Goal: Task Accomplishment & Management: Use online tool/utility

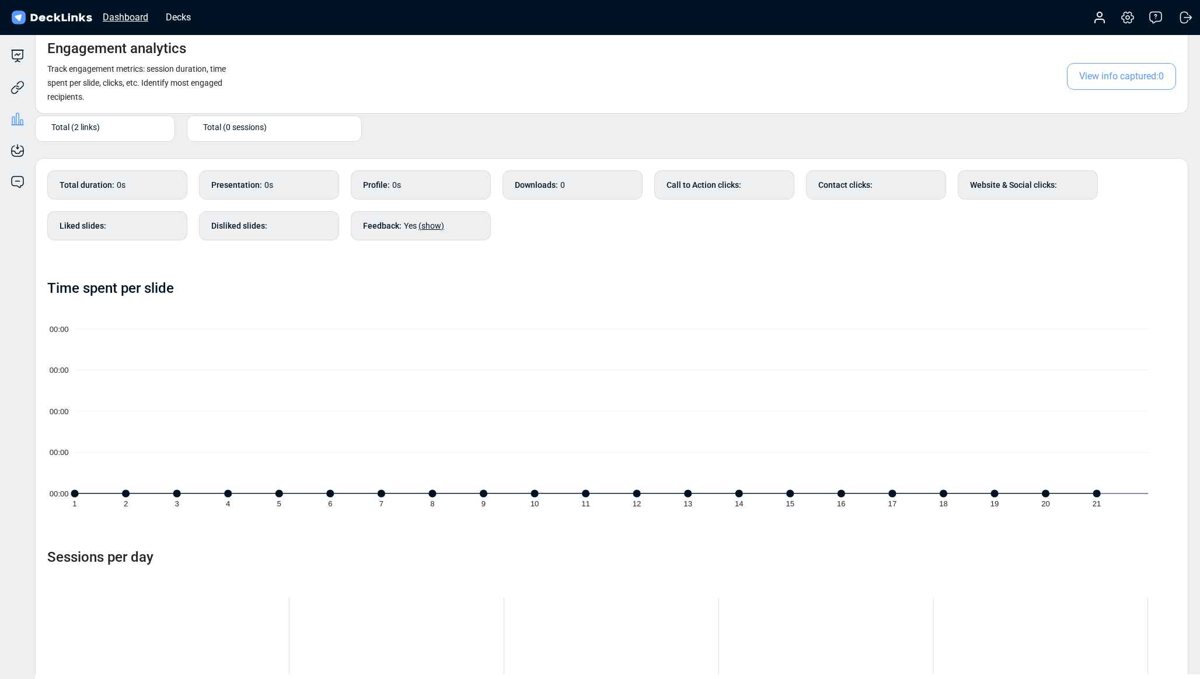
click at [149, 22] on div "Dashboard" at bounding box center [125, 17] width 57 height 15
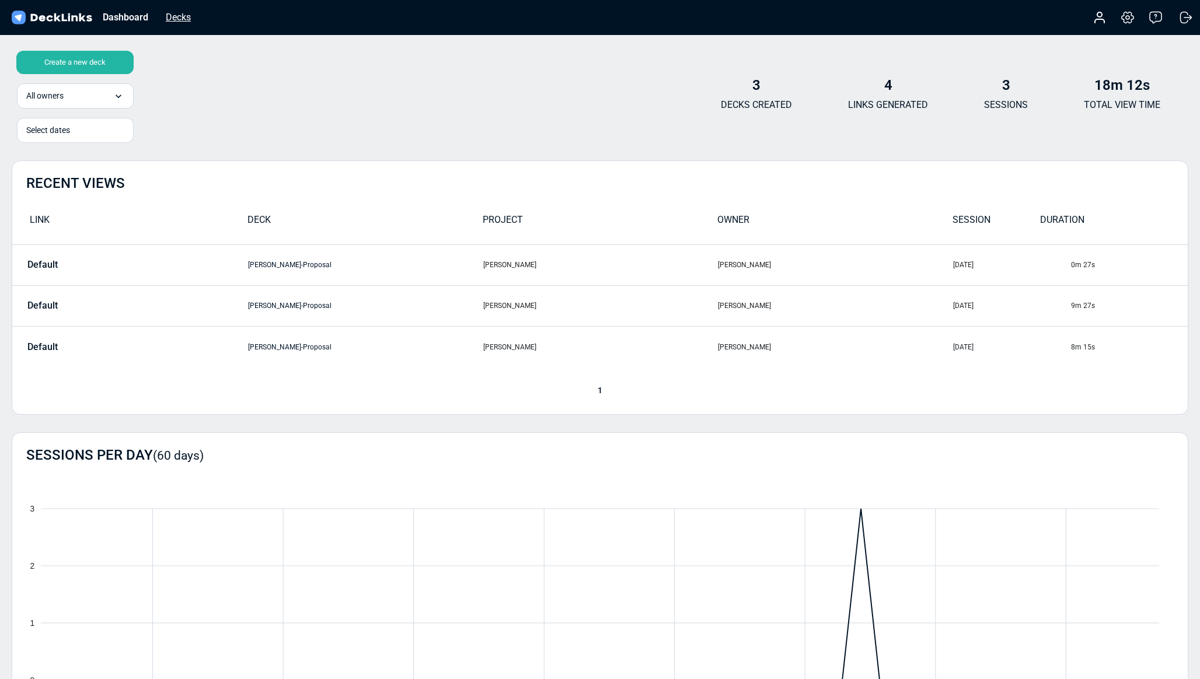
click at [174, 19] on div "Decks" at bounding box center [178, 17] width 37 height 15
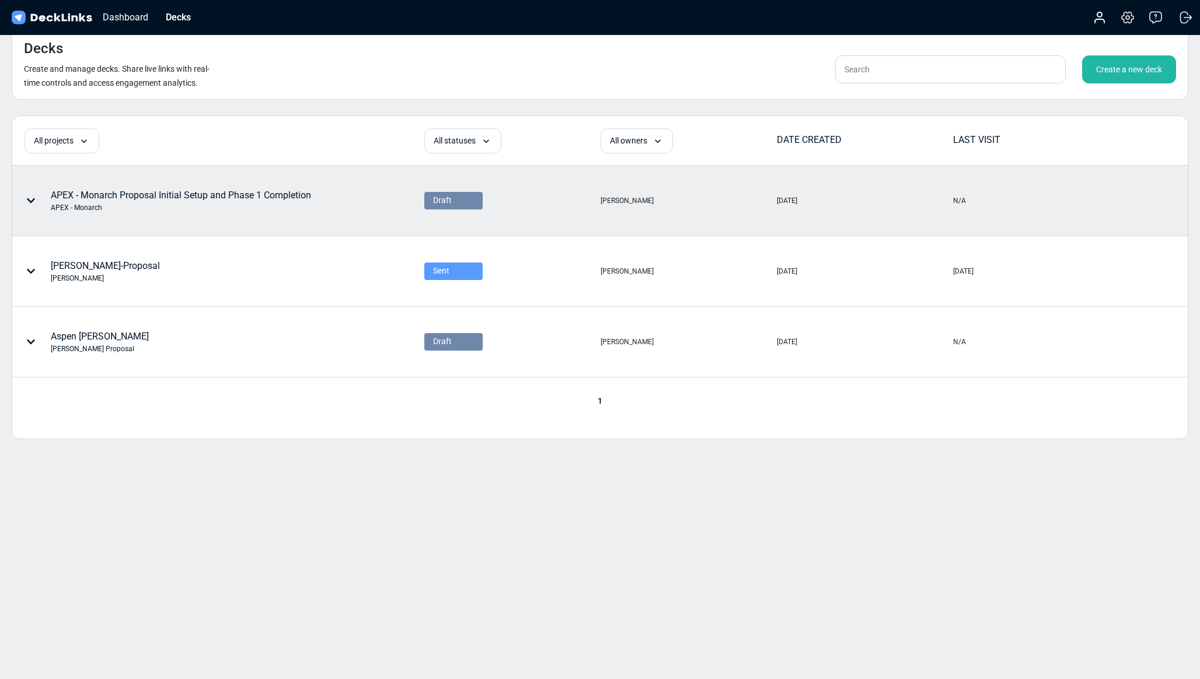
click at [456, 203] on div "Draft" at bounding box center [453, 200] width 41 height 12
click at [439, 236] on span "Sent" at bounding box center [440, 234] width 14 height 11
click at [1114, 74] on div "Create a new deck" at bounding box center [1129, 69] width 94 height 28
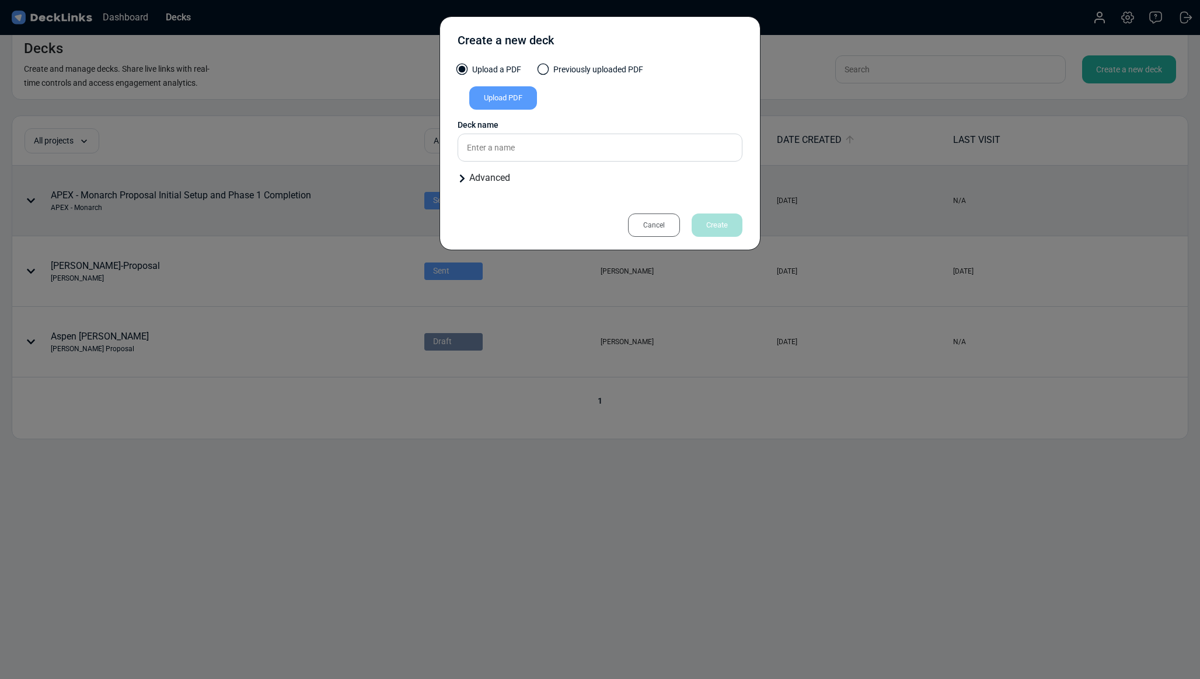
click at [501, 100] on div "Upload PDF" at bounding box center [503, 97] width 68 height 23
click at [0, 0] on input "Upload PDF" at bounding box center [0, 0] width 0 height 0
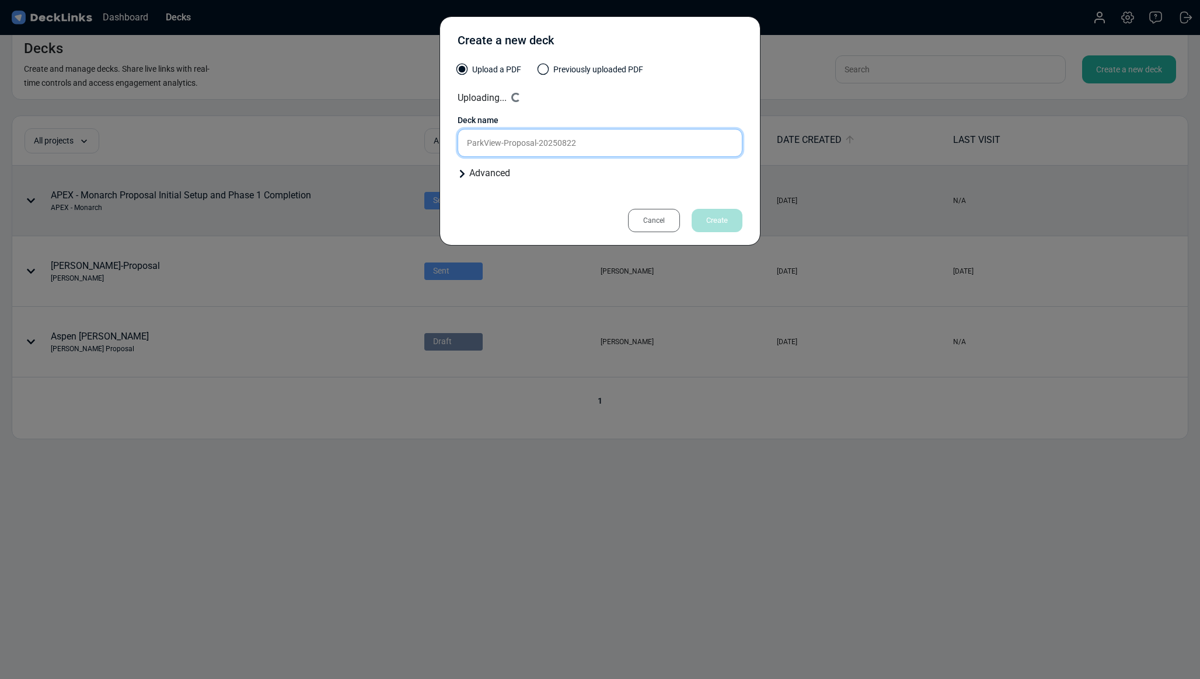
click at [490, 144] on div "Deck name ParkView-Proposal-20250822" at bounding box center [600, 135] width 285 height 43
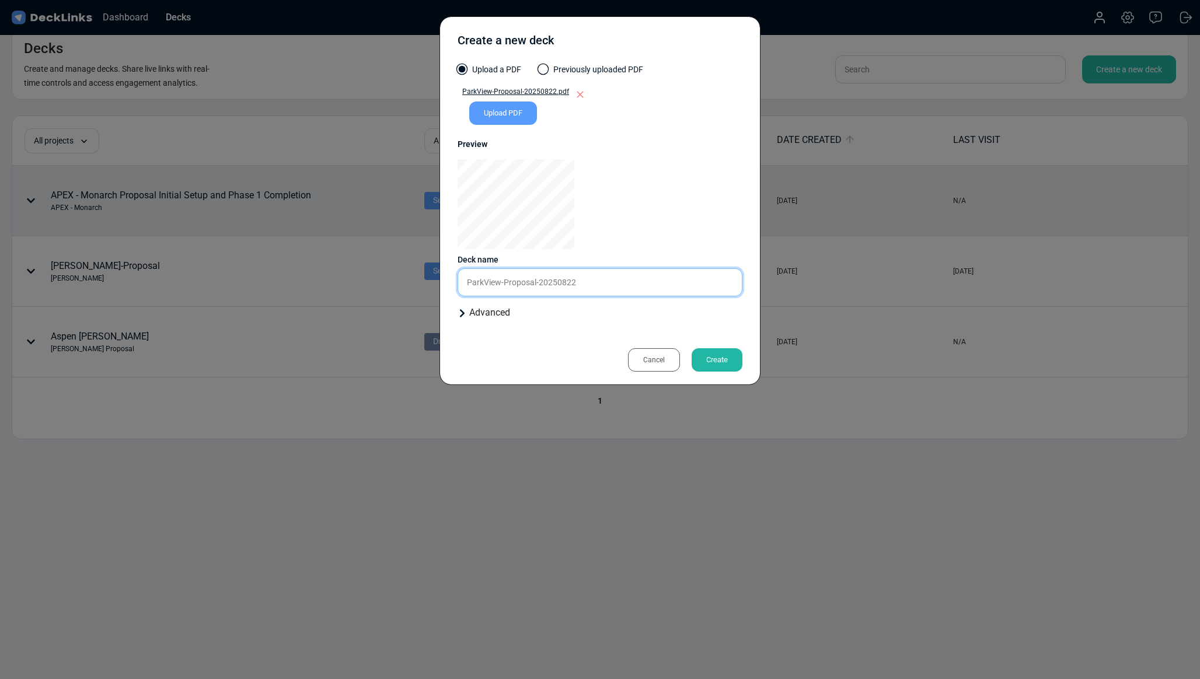
click at [506, 283] on input "ParkView-Proposal-20250822" at bounding box center [600, 283] width 285 height 28
type input "Park View Proposal"
click at [459, 313] on icon at bounding box center [462, 313] width 9 height 9
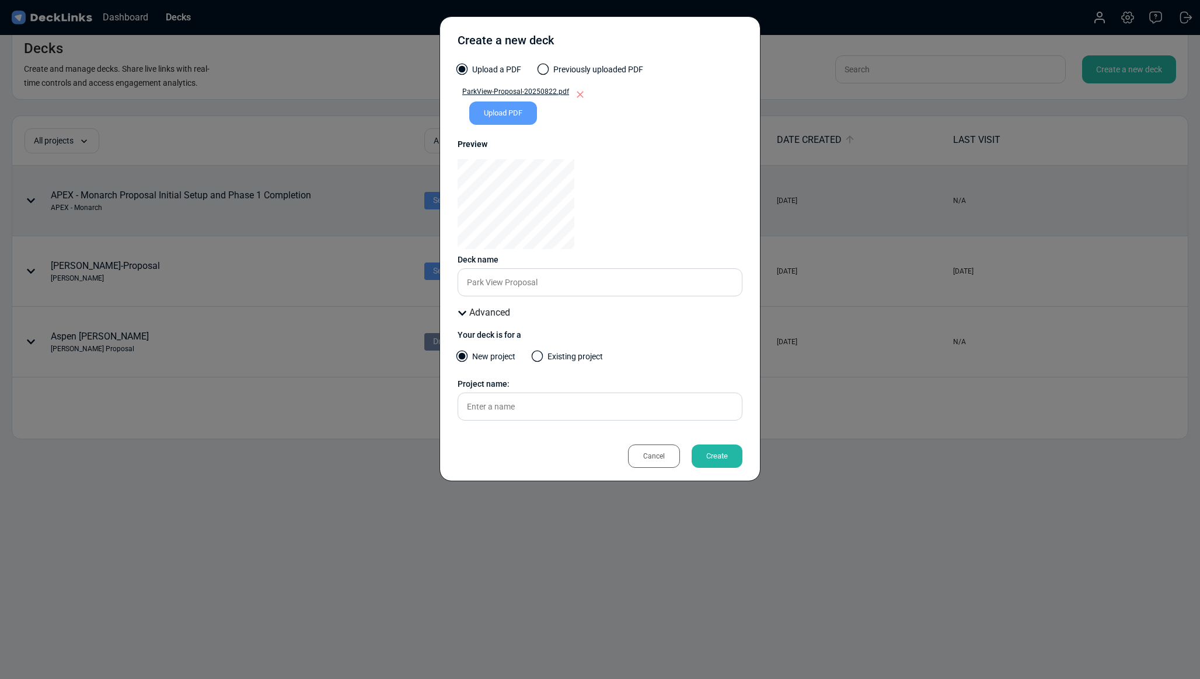
click at [722, 461] on div "Create" at bounding box center [717, 456] width 51 height 23
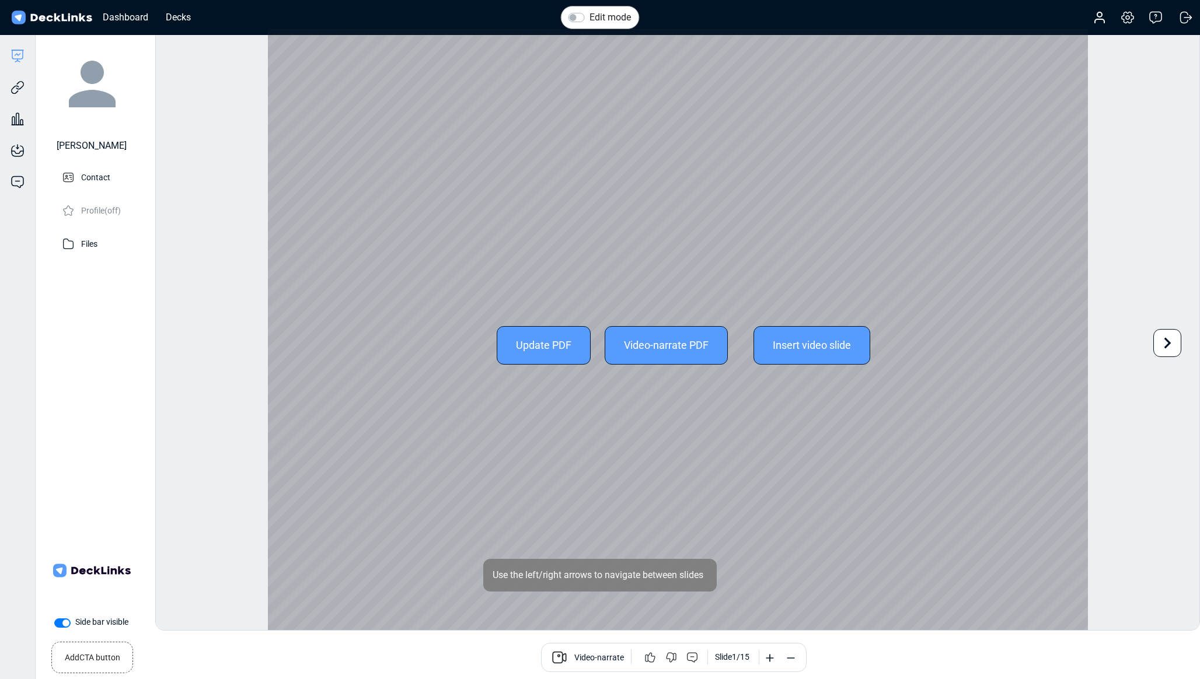
scroll to position [32, 0]
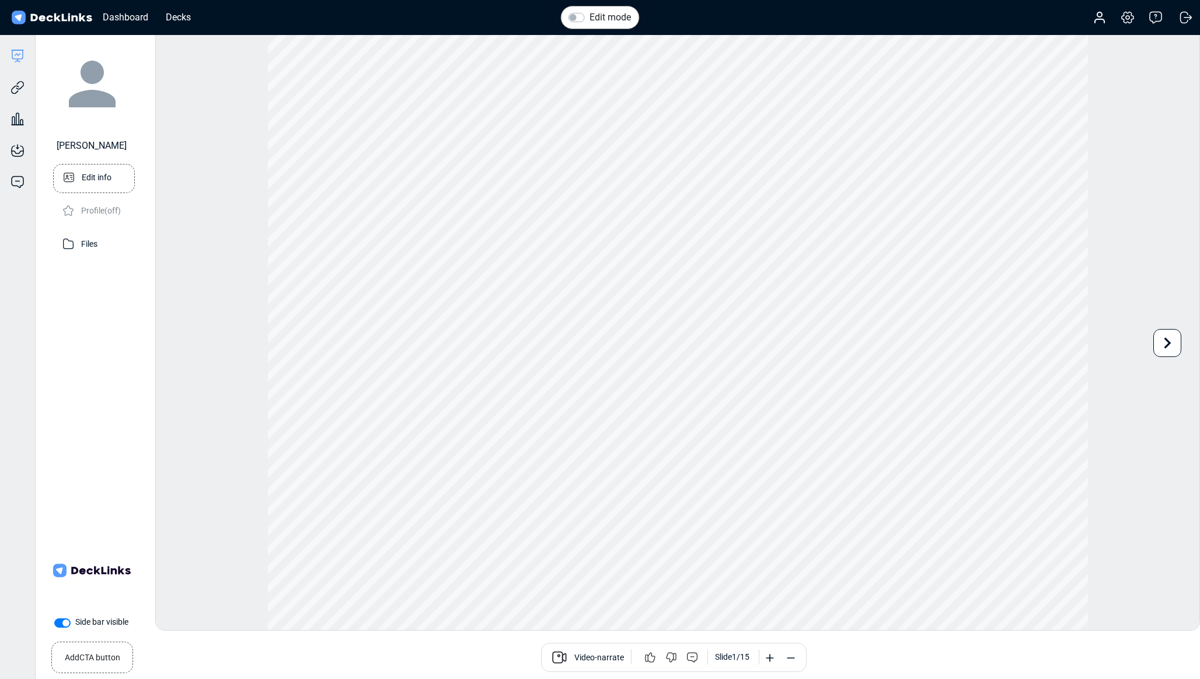
click at [89, 174] on p "Edit info" at bounding box center [97, 176] width 30 height 15
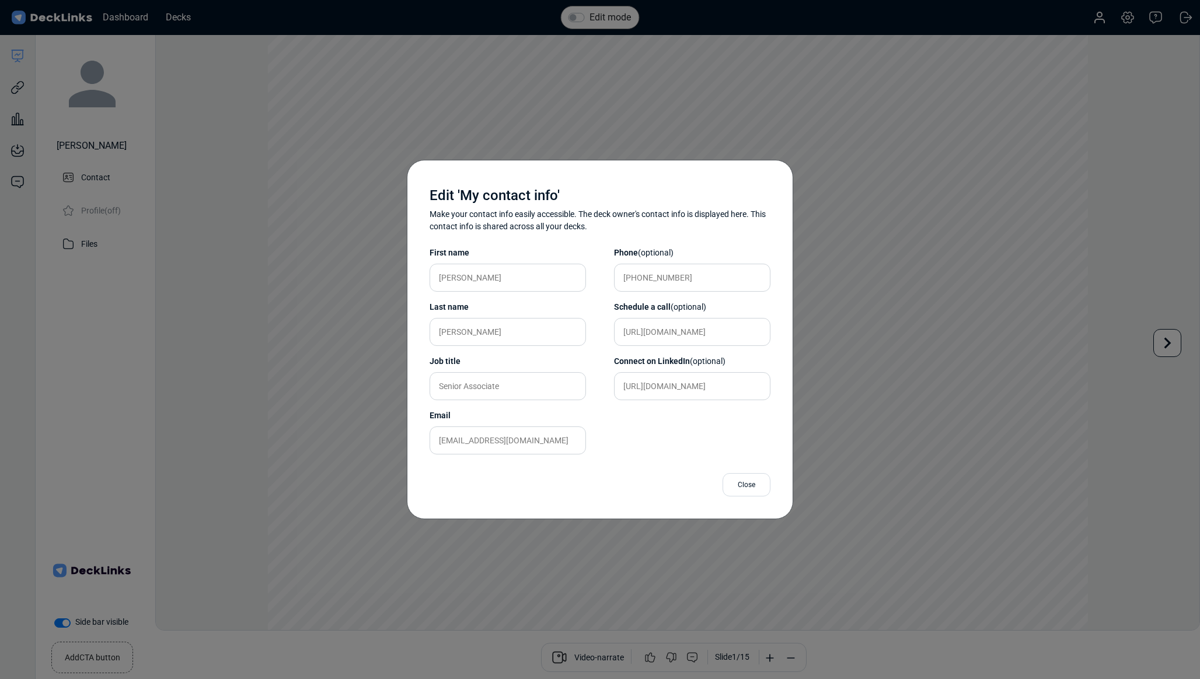
click at [738, 486] on div "Close" at bounding box center [747, 484] width 48 height 23
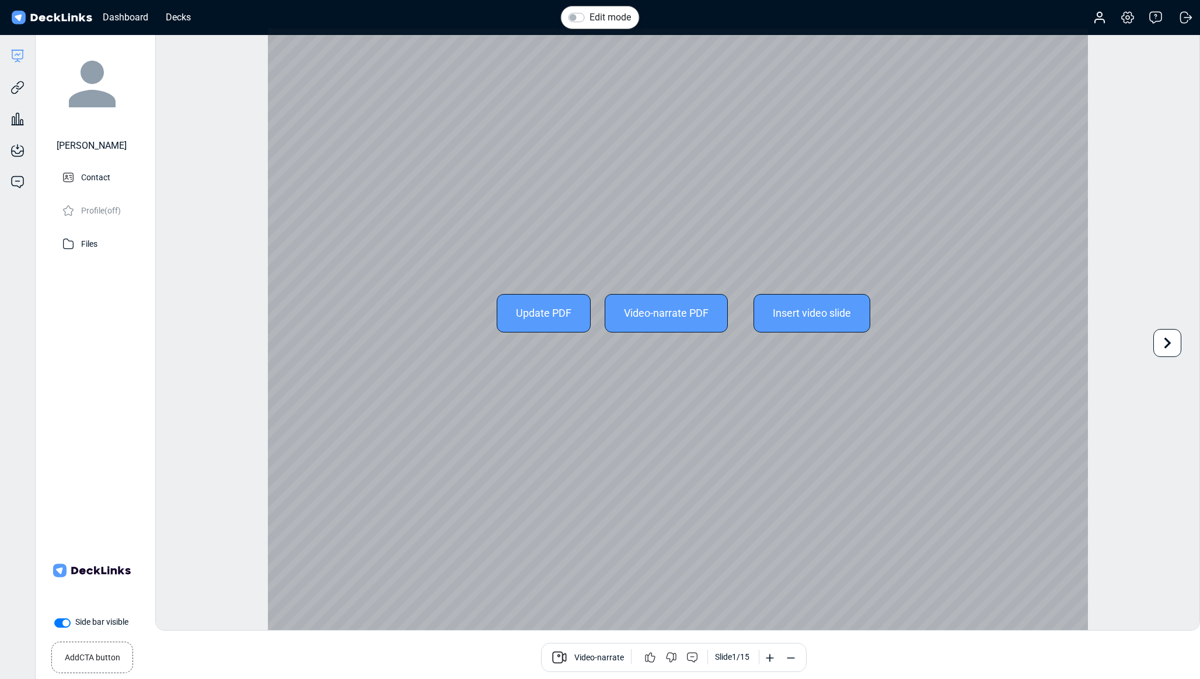
scroll to position [0, 0]
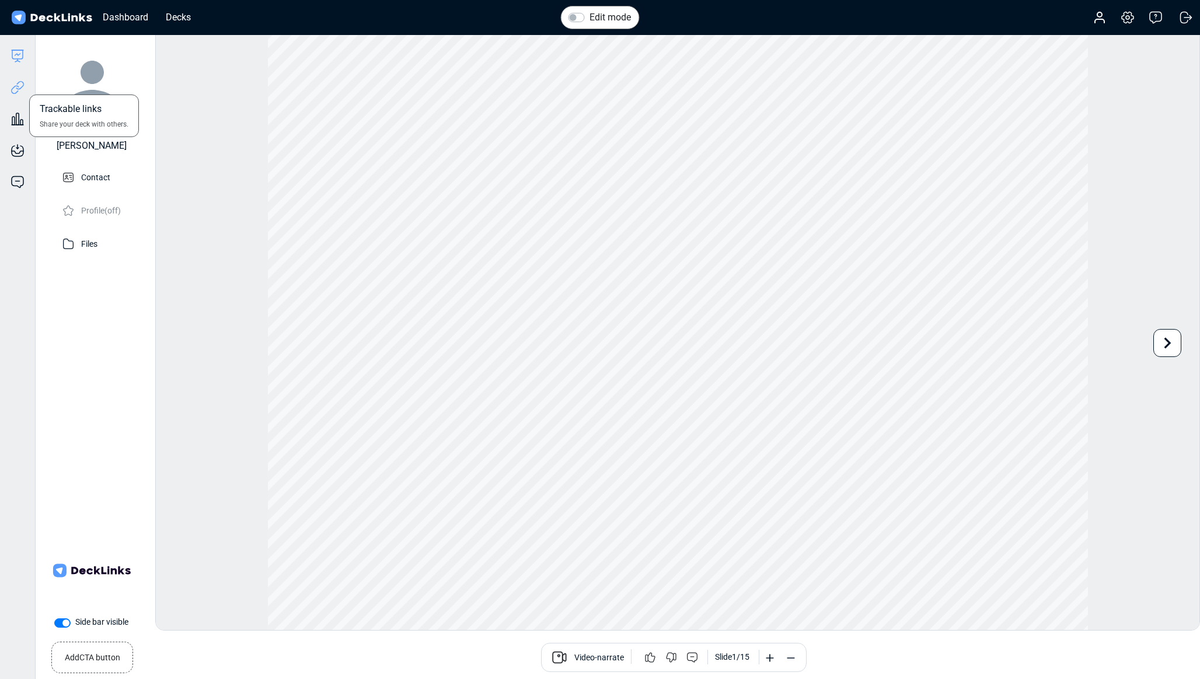
click at [13, 92] on icon at bounding box center [18, 88] width 14 height 14
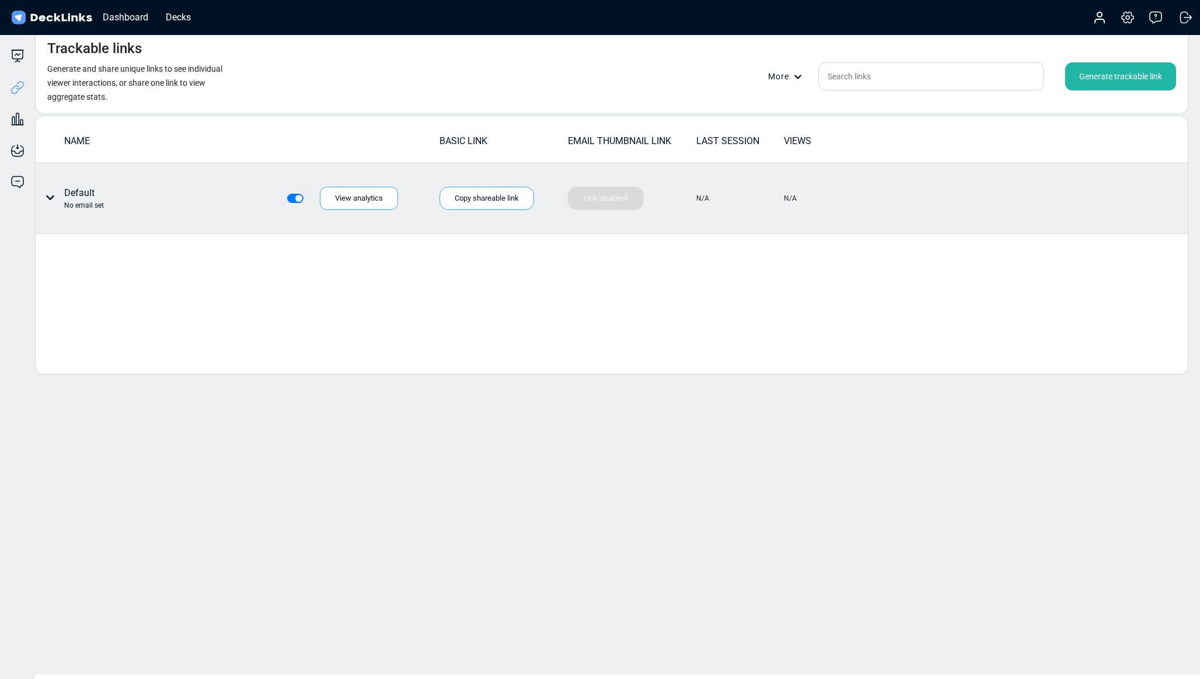
click at [75, 201] on div "No email set" at bounding box center [84, 205] width 40 height 11
click at [74, 209] on div "No email set" at bounding box center [84, 205] width 40 height 11
click at [77, 206] on div "No email set" at bounding box center [84, 205] width 40 height 11
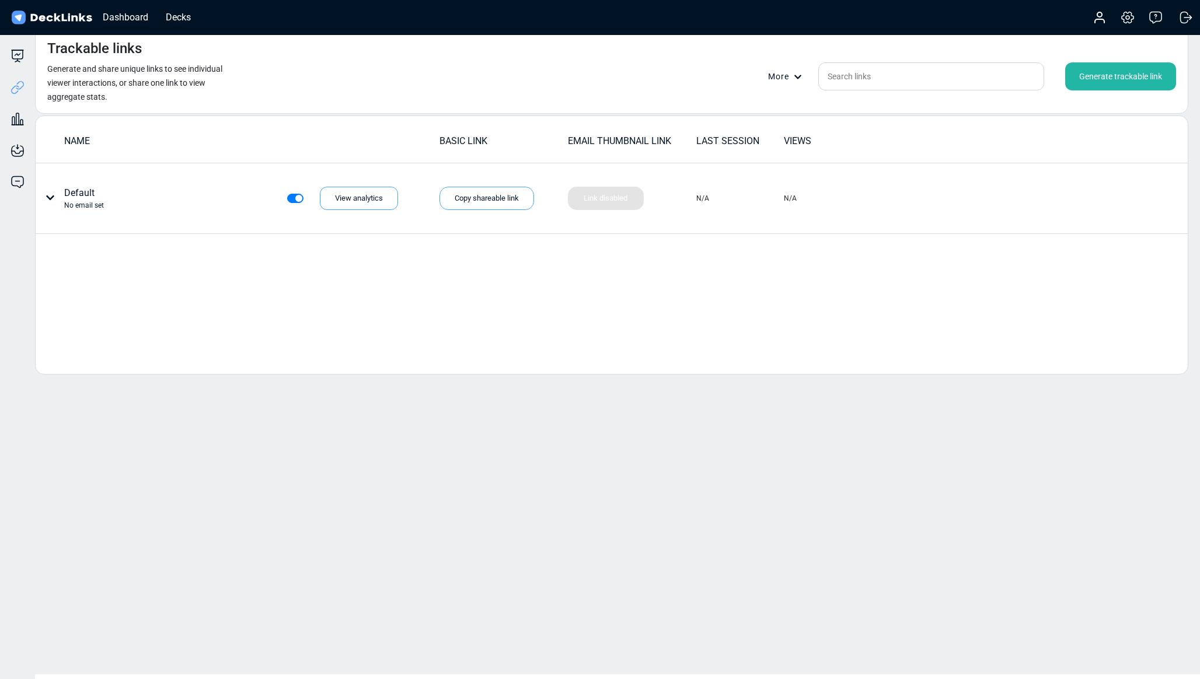
click at [1095, 80] on div "Generate trackable link" at bounding box center [1120, 76] width 111 height 28
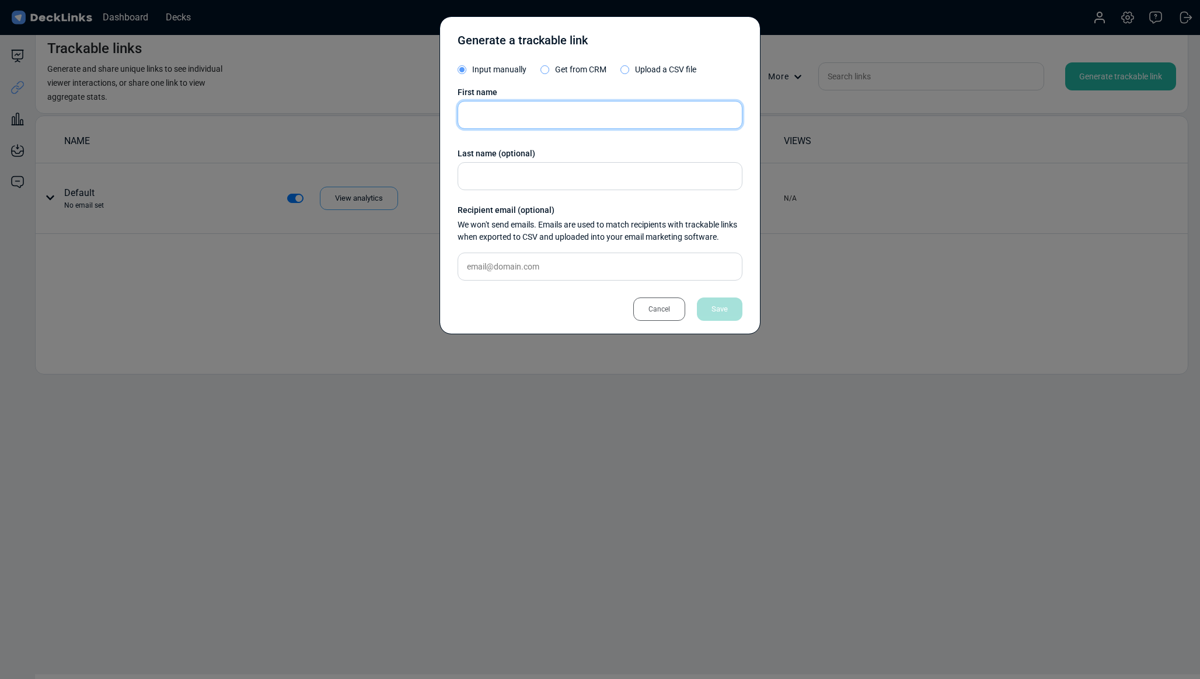
click at [507, 113] on input "text" at bounding box center [600, 115] width 285 height 28
type input "Niyat"
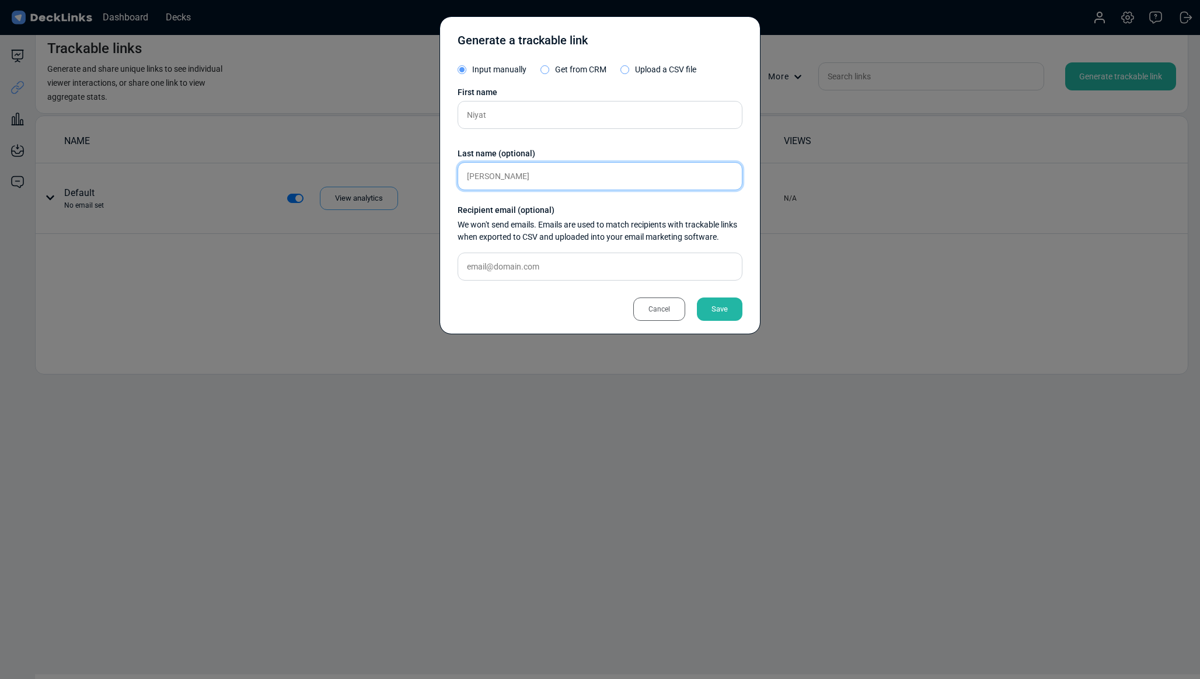
type input "[PERSON_NAME]"
click at [514, 271] on input "text" at bounding box center [600, 267] width 285 height 28
paste input "[EMAIL_ADDRESS][DOMAIN_NAME]"
type input "[EMAIL_ADDRESS][DOMAIN_NAME]"
click at [720, 310] on div "Save" at bounding box center [720, 309] width 46 height 23
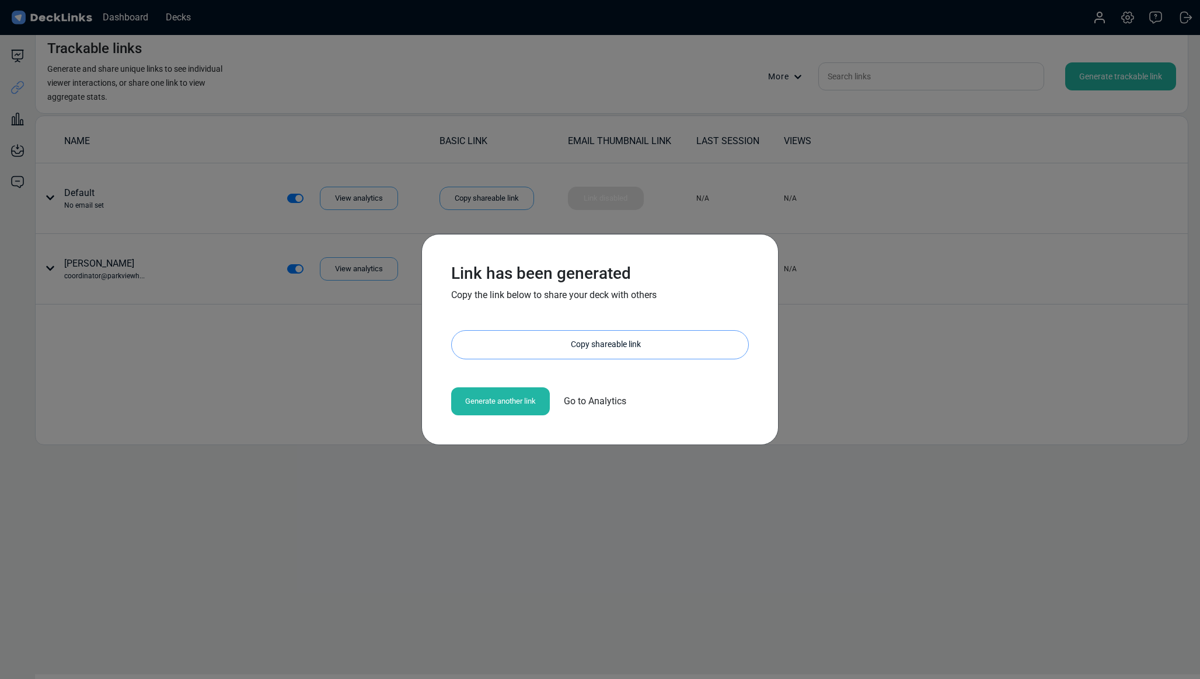
click at [560, 350] on div "Copy shareable link" at bounding box center [605, 345] width 285 height 28
click at [895, 400] on div "Link has been generated Copy the link below to share your deck with others [URL…" at bounding box center [600, 339] width 1200 height 679
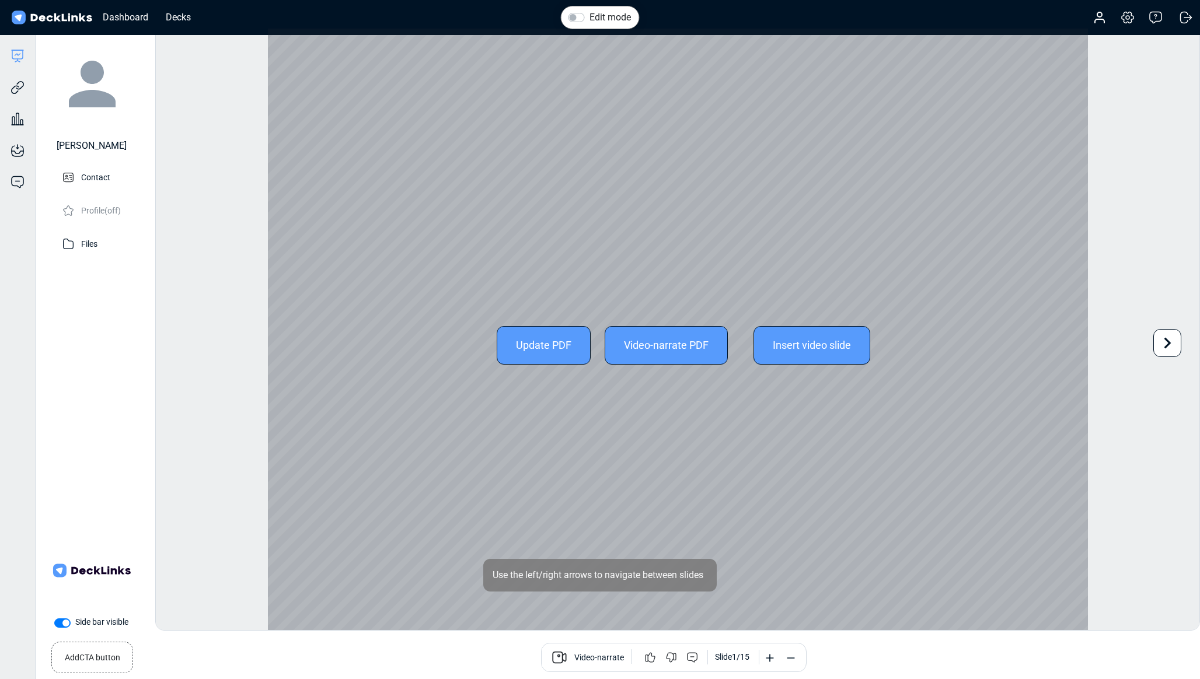
scroll to position [32, 0]
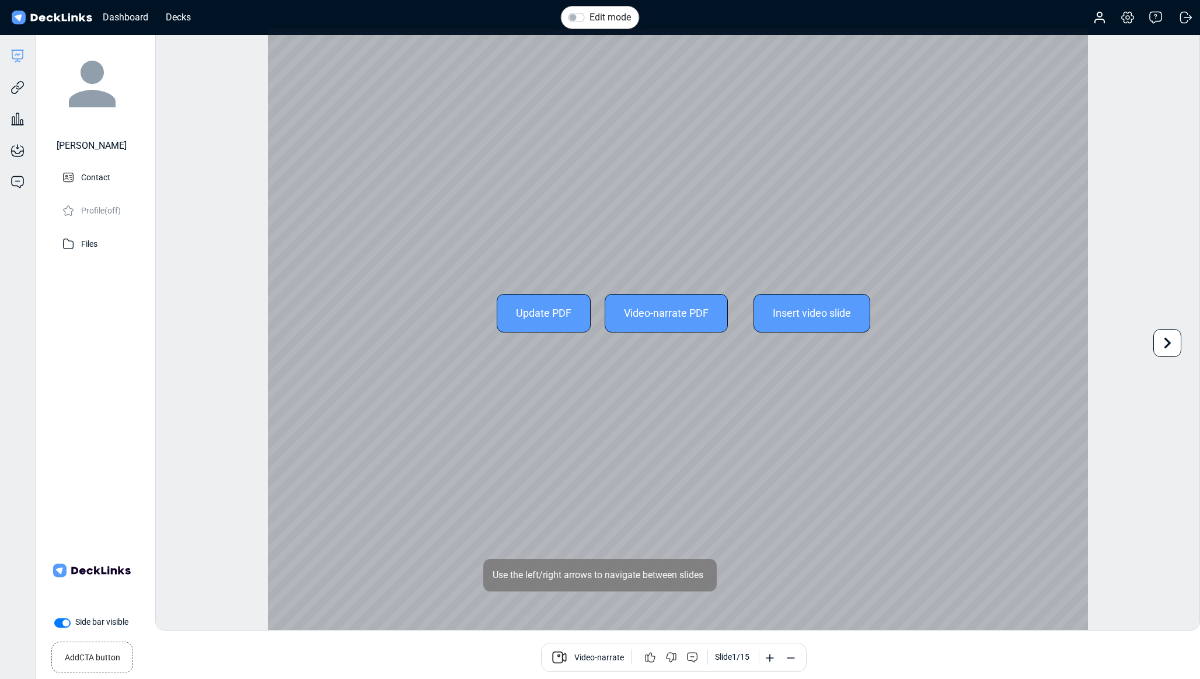
click at [1177, 346] on icon at bounding box center [1167, 343] width 22 height 22
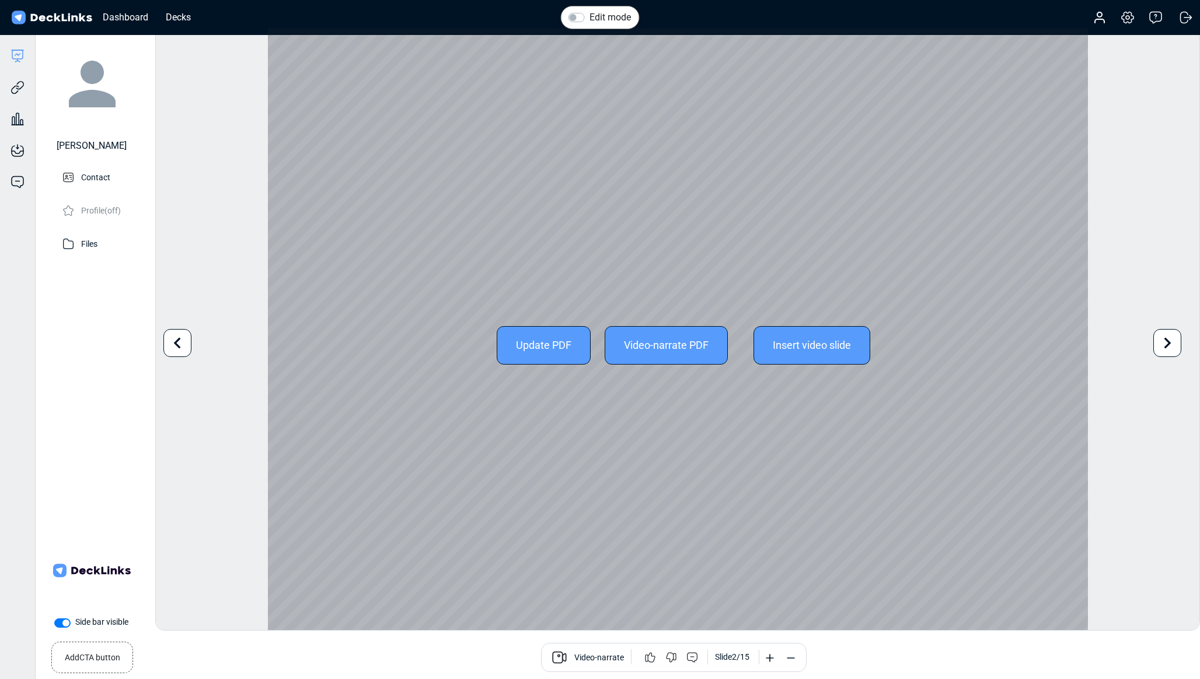
click at [1172, 345] on icon at bounding box center [1167, 343] width 22 height 22
click at [1169, 337] on icon at bounding box center [1167, 343] width 22 height 22
click at [1165, 341] on icon at bounding box center [1167, 343] width 22 height 22
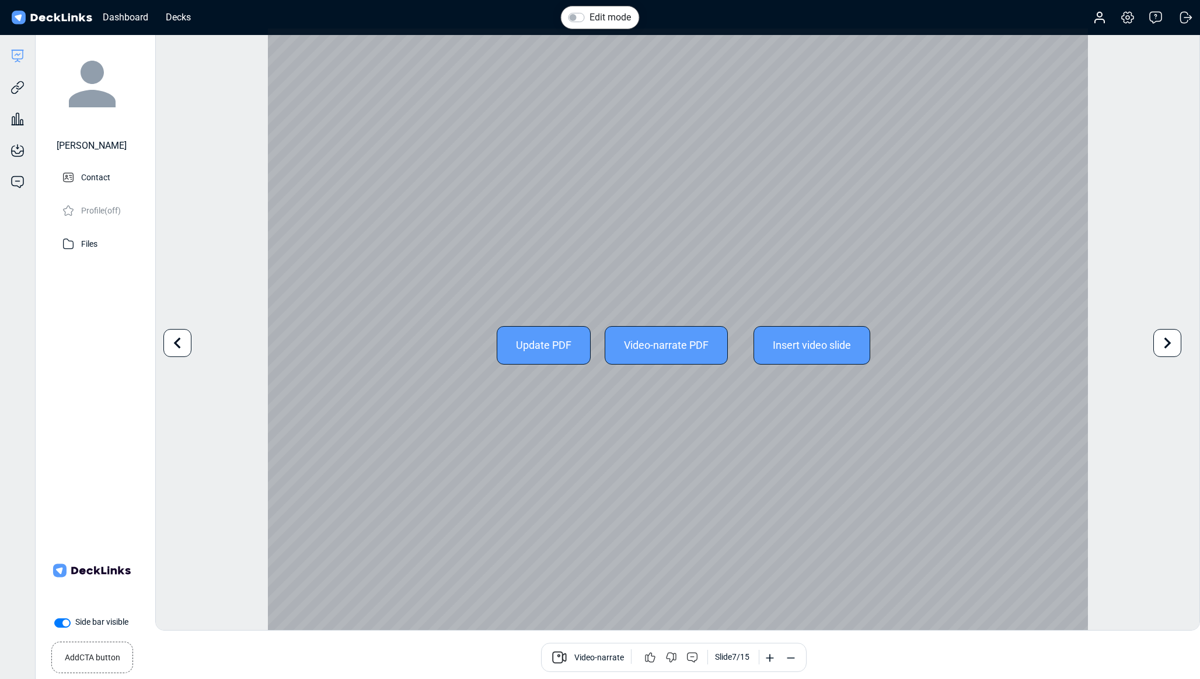
click at [1165, 341] on icon at bounding box center [1167, 343] width 22 height 22
click at [175, 346] on icon at bounding box center [177, 343] width 22 height 22
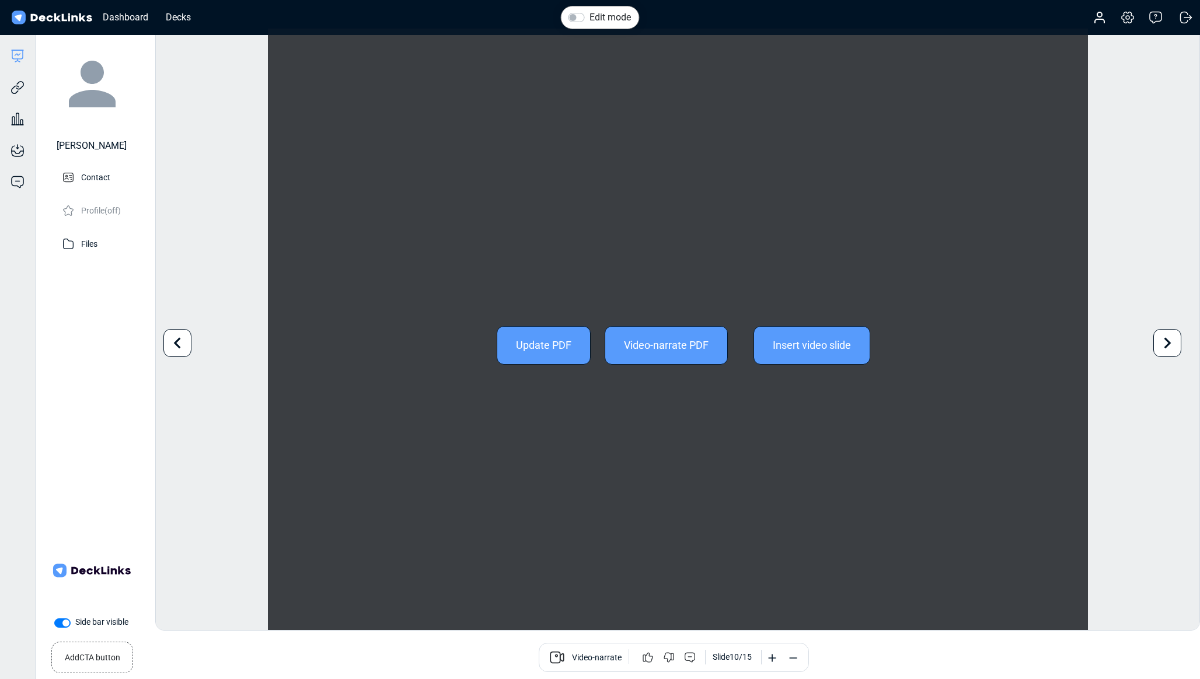
click at [175, 346] on icon at bounding box center [177, 343] width 22 height 22
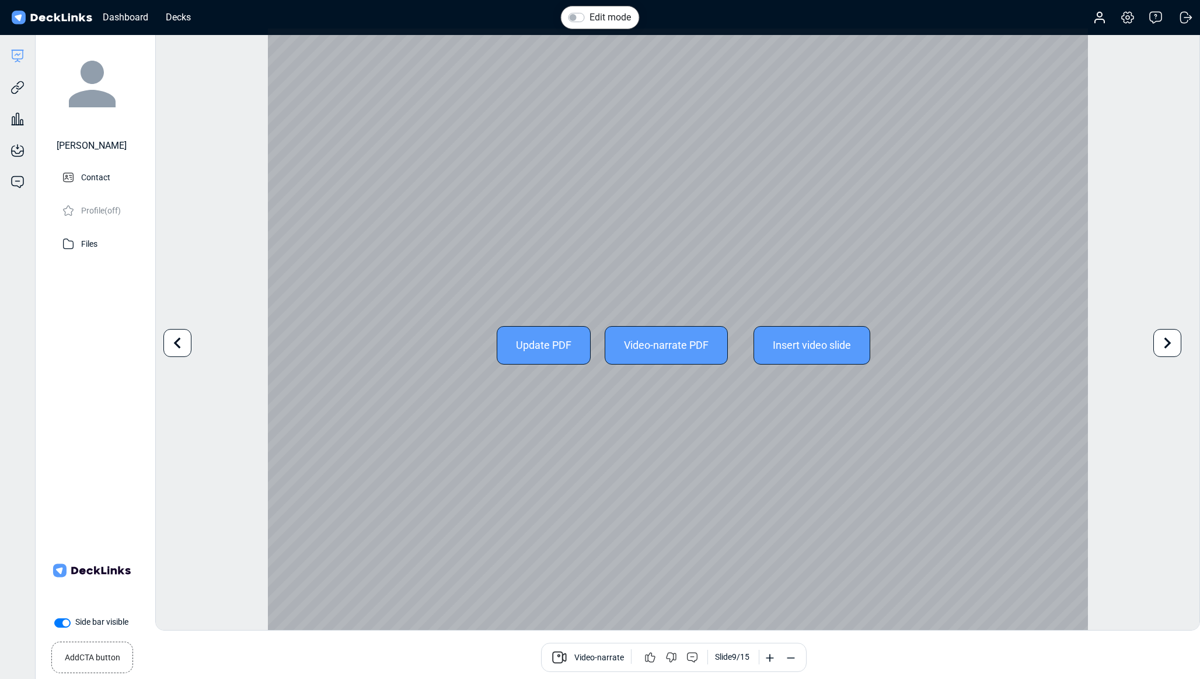
click at [175, 346] on icon at bounding box center [177, 343] width 22 height 22
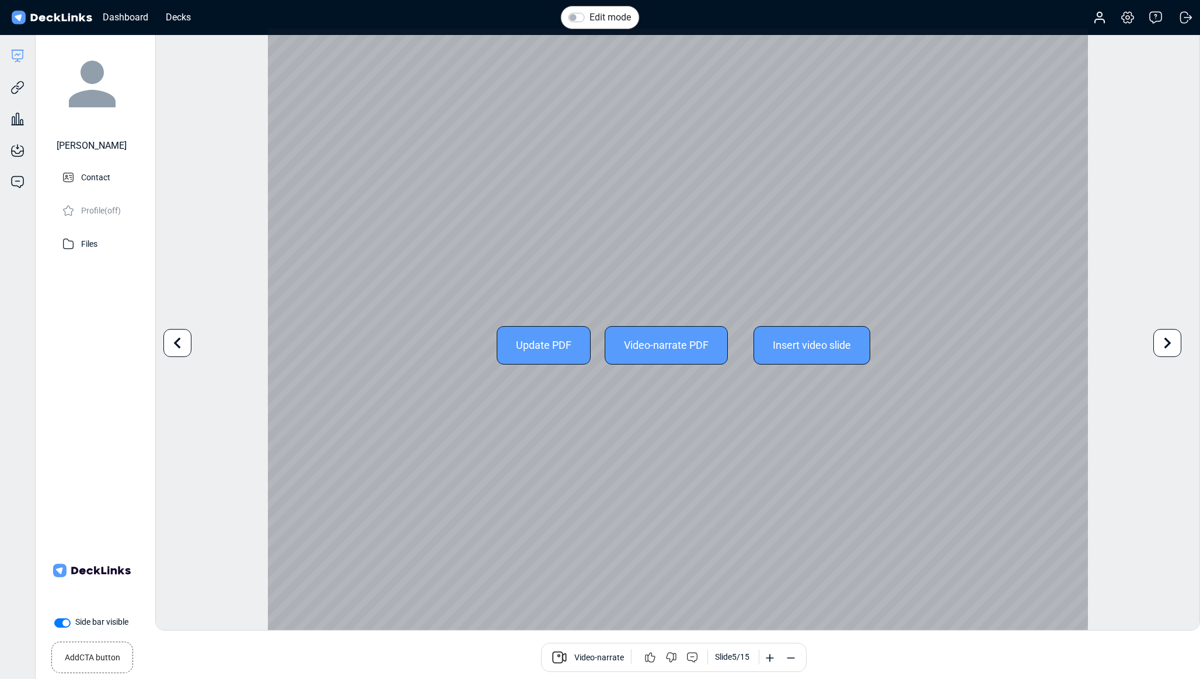
click at [175, 346] on icon at bounding box center [177, 343] width 22 height 22
click at [175, 346] on div "Edit mode Change photo Updating this image will immediately apply to all of you…" at bounding box center [677, 329] width 1045 height 603
click at [1167, 342] on icon at bounding box center [1167, 343] width 22 height 22
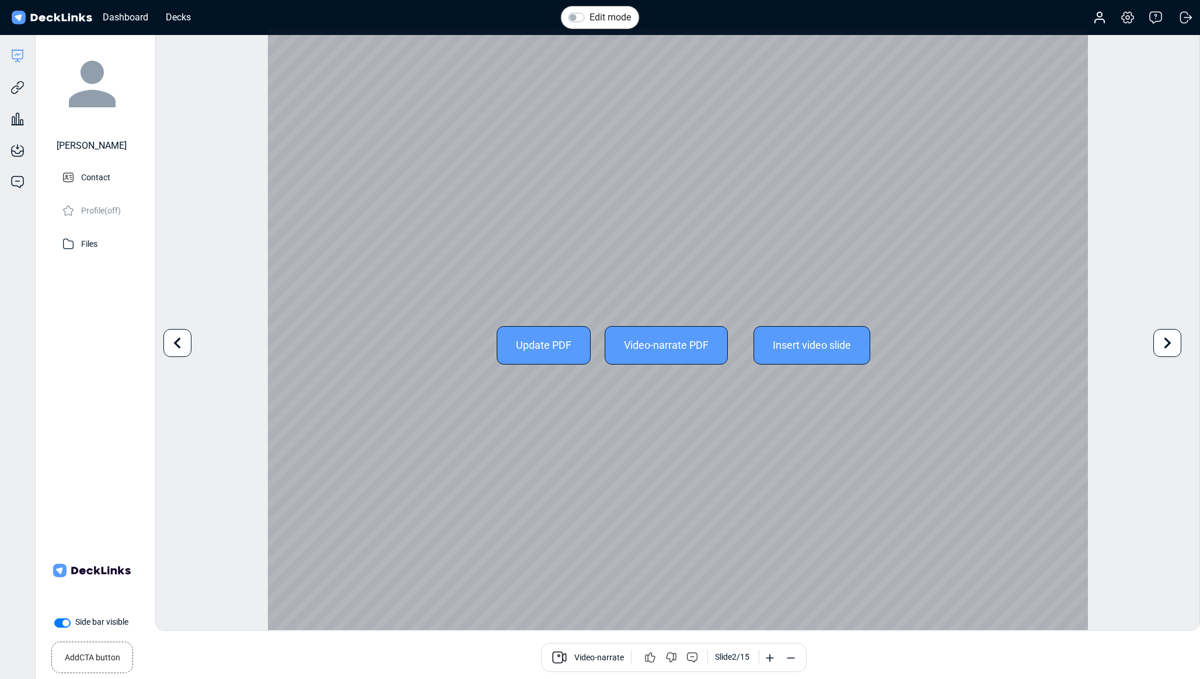
click at [1166, 346] on icon at bounding box center [1168, 343] width 7 height 11
click at [541, 349] on div "Update PDF" at bounding box center [544, 345] width 94 height 39
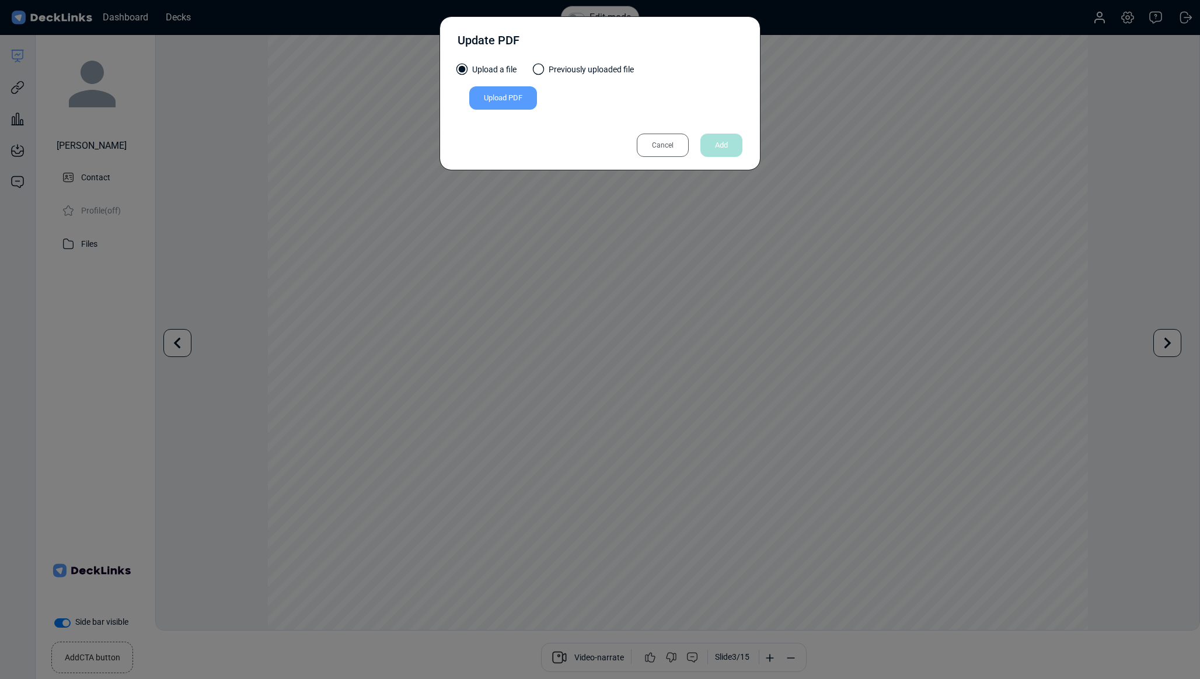
click at [495, 97] on div "Upload PDF" at bounding box center [503, 97] width 68 height 23
click at [0, 0] on input "Upload PDF" at bounding box center [0, 0] width 0 height 0
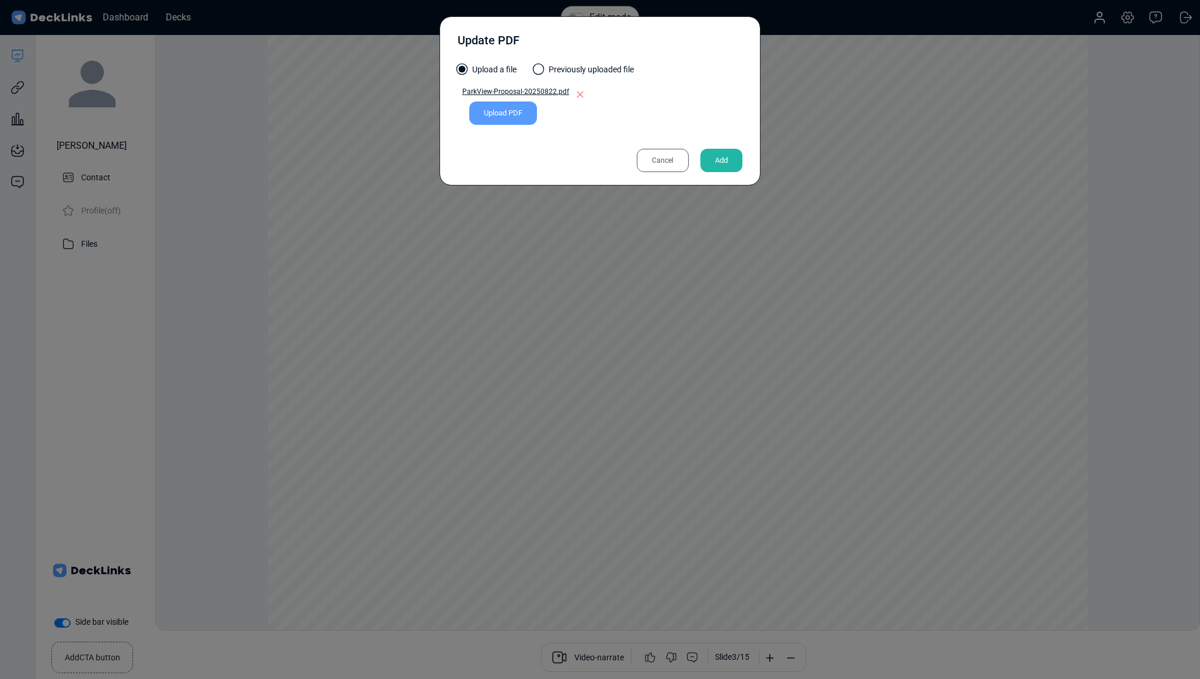
click at [717, 163] on div "Add" at bounding box center [721, 160] width 42 height 23
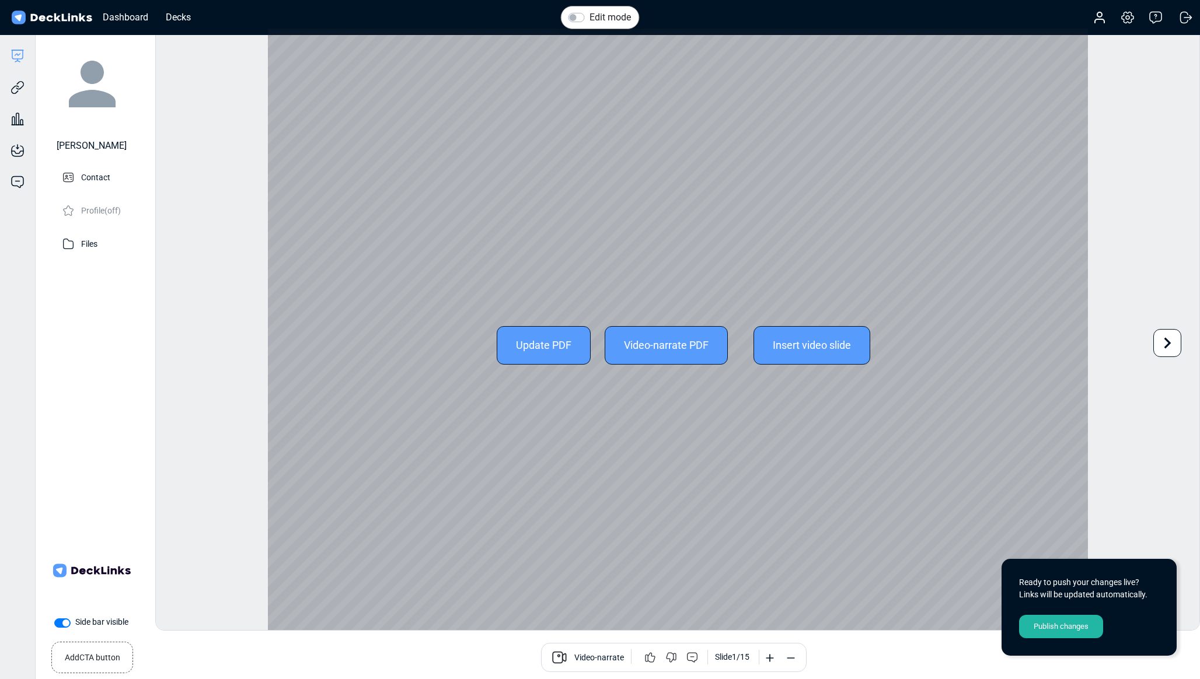
scroll to position [32, 0]
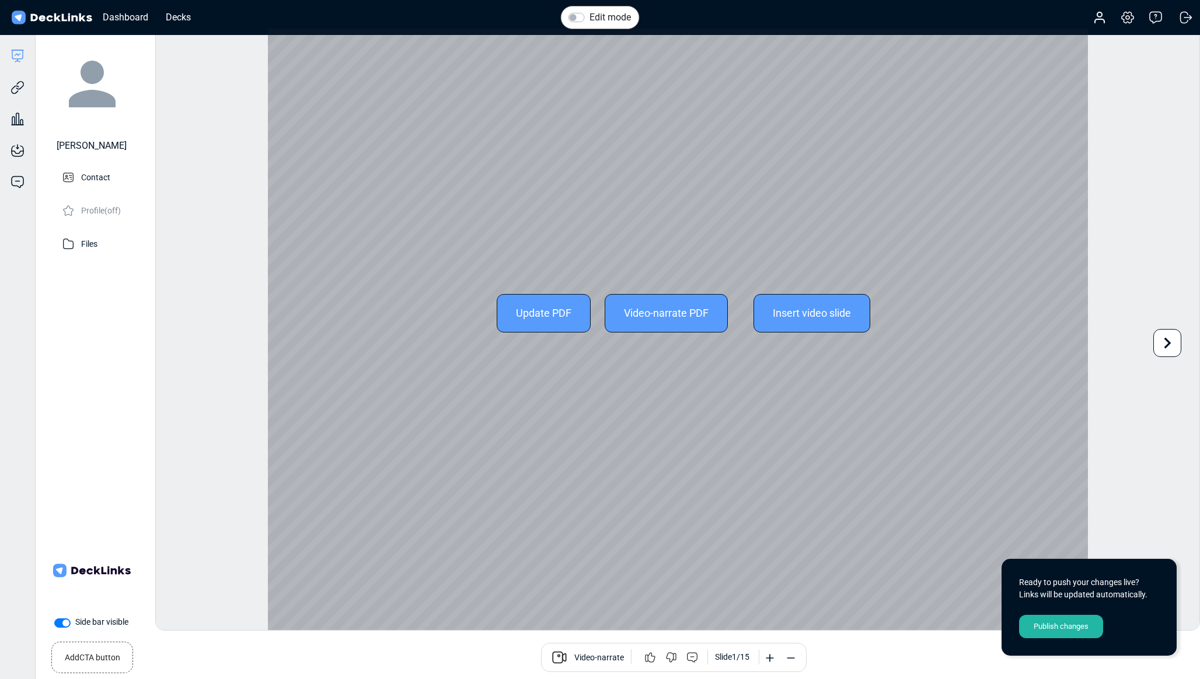
click at [1169, 343] on icon at bounding box center [1168, 343] width 7 height 11
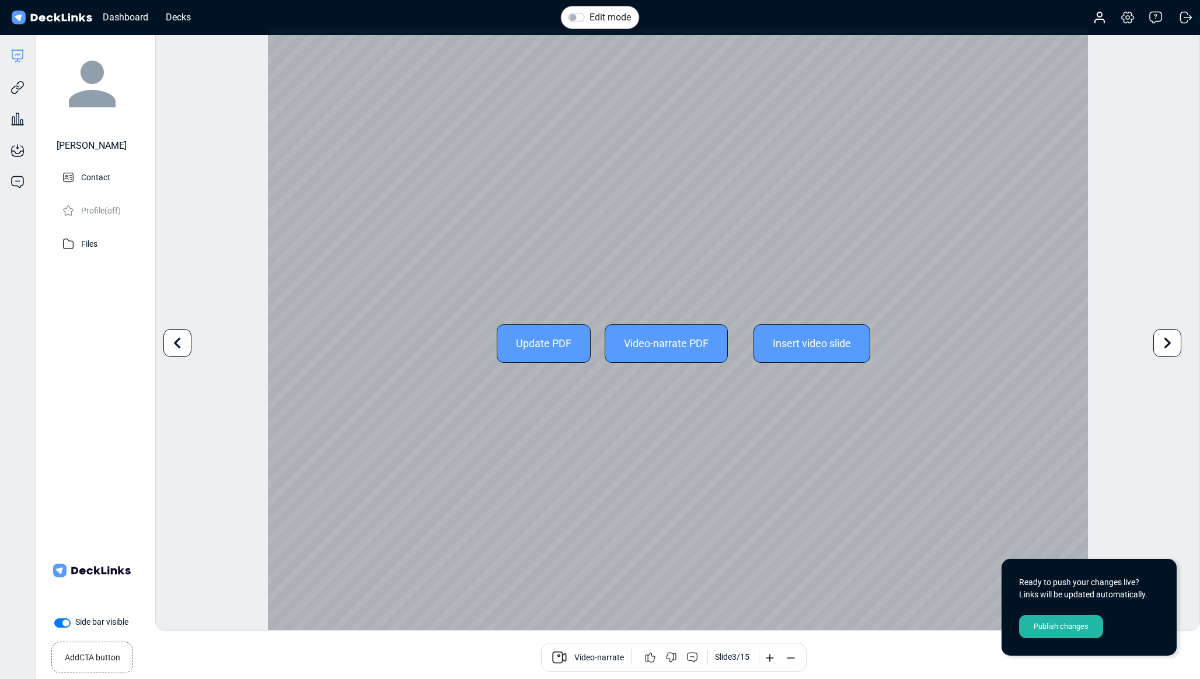
scroll to position [0, 0]
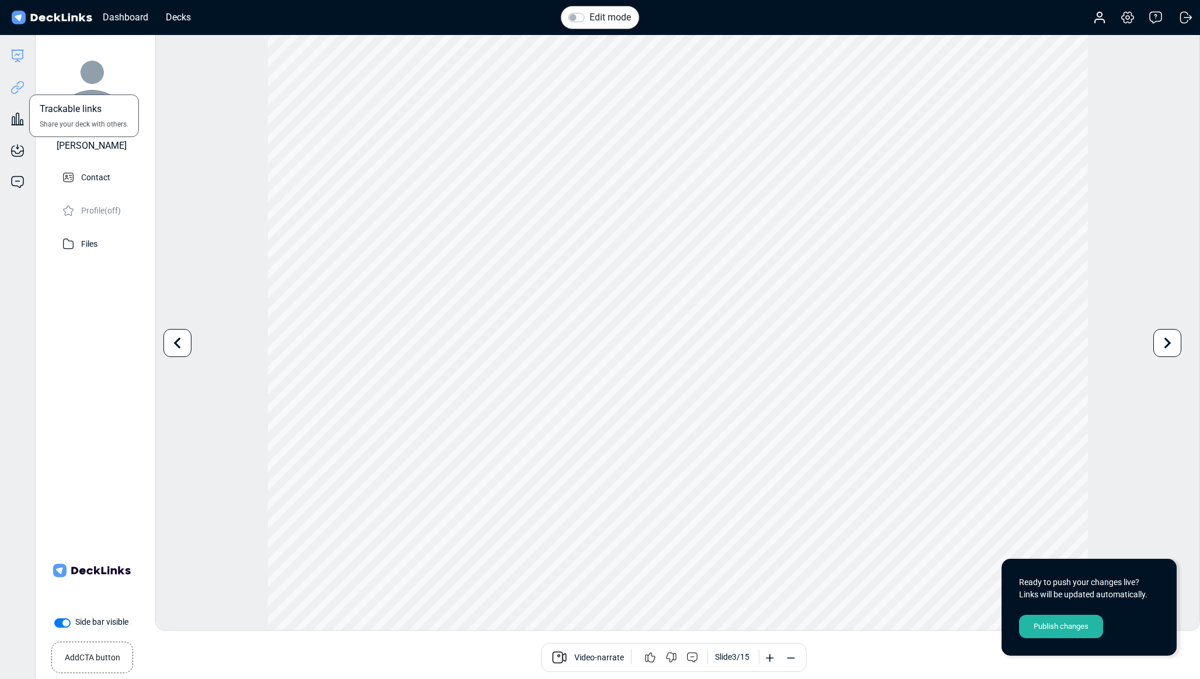
click at [20, 88] on icon at bounding box center [20, 85] width 8 height 9
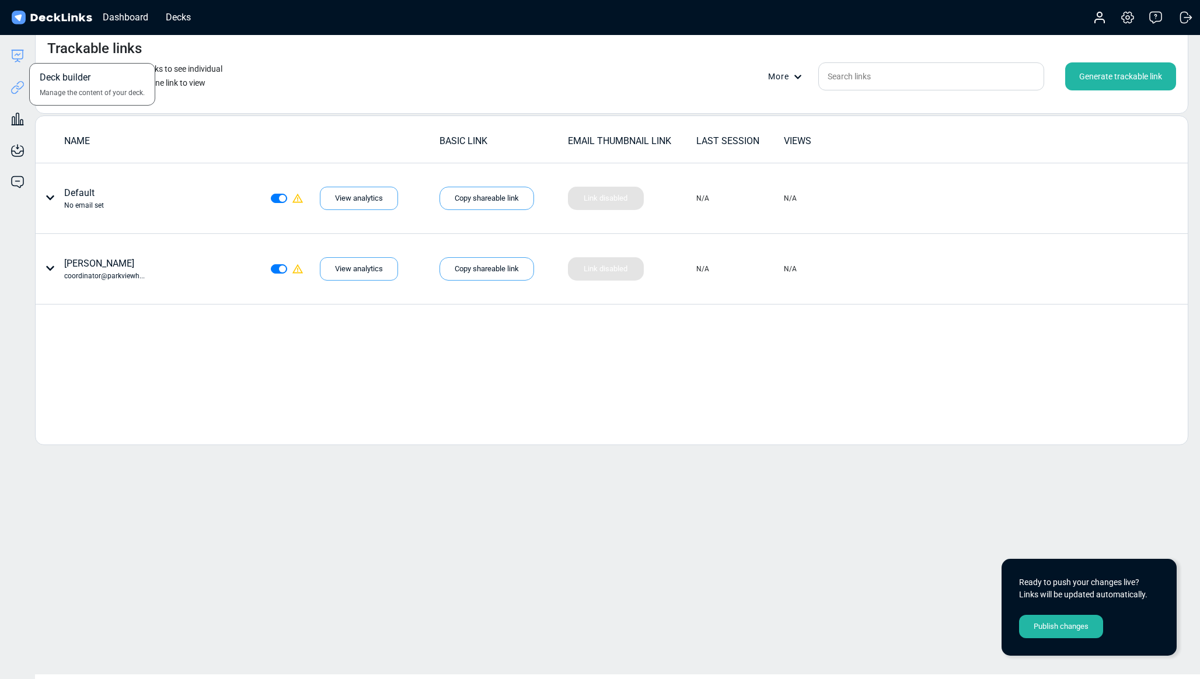
click at [13, 57] on icon at bounding box center [18, 56] width 14 height 14
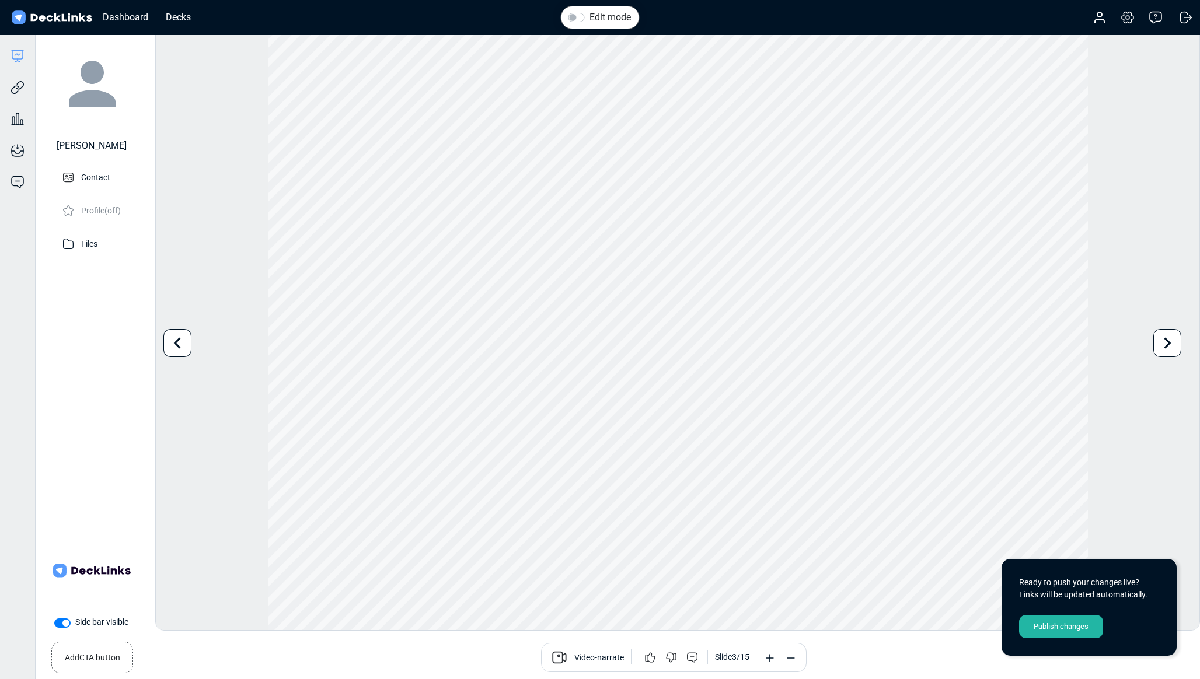
click at [1077, 632] on div "Publish changes" at bounding box center [1061, 626] width 84 height 23
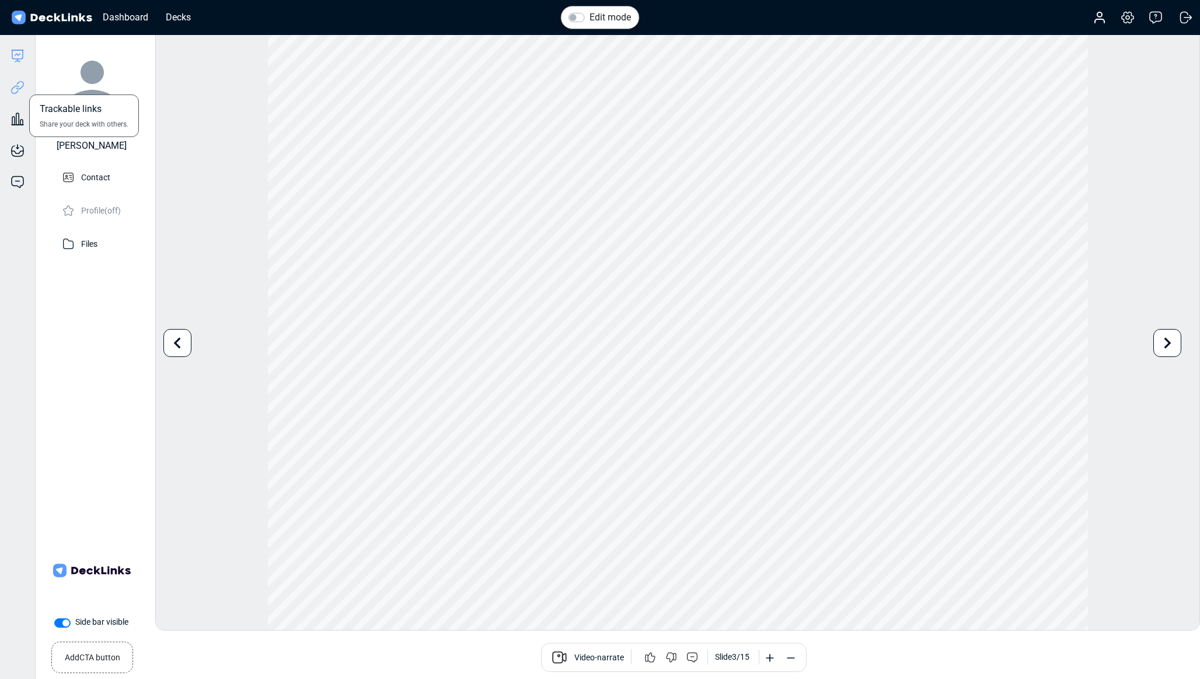
click at [16, 85] on icon at bounding box center [18, 88] width 14 height 14
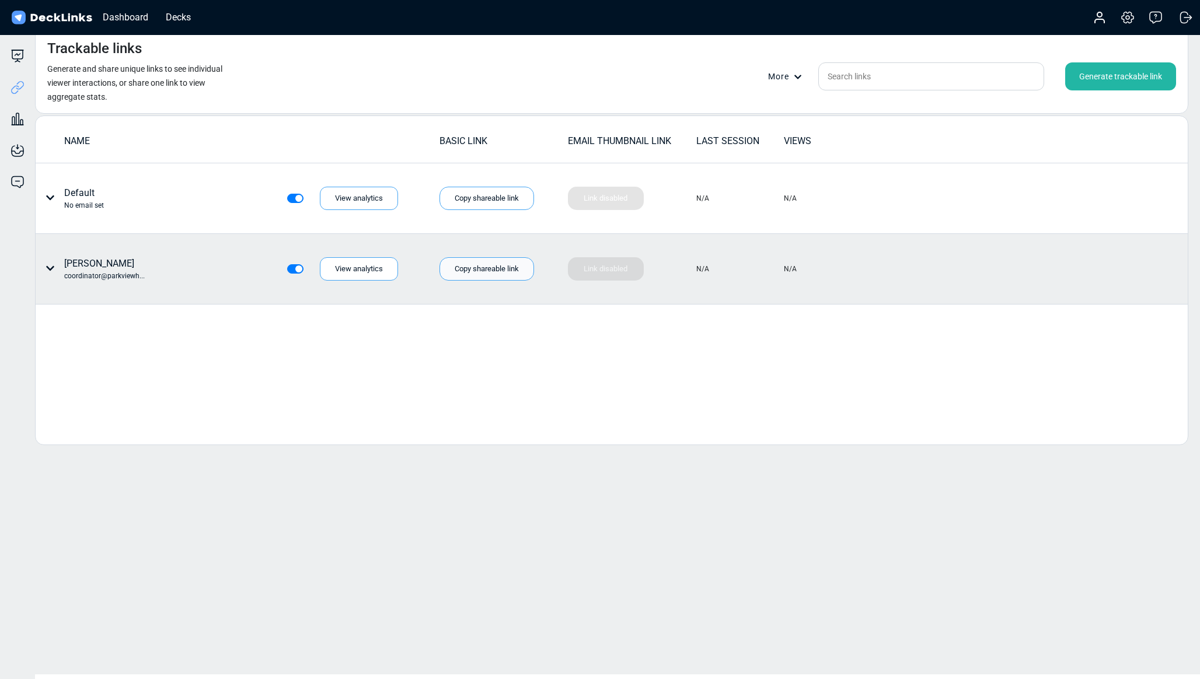
click at [494, 273] on div "Copy shareable link" at bounding box center [487, 268] width 95 height 23
